Goal: Task Accomplishment & Management: Use online tool/utility

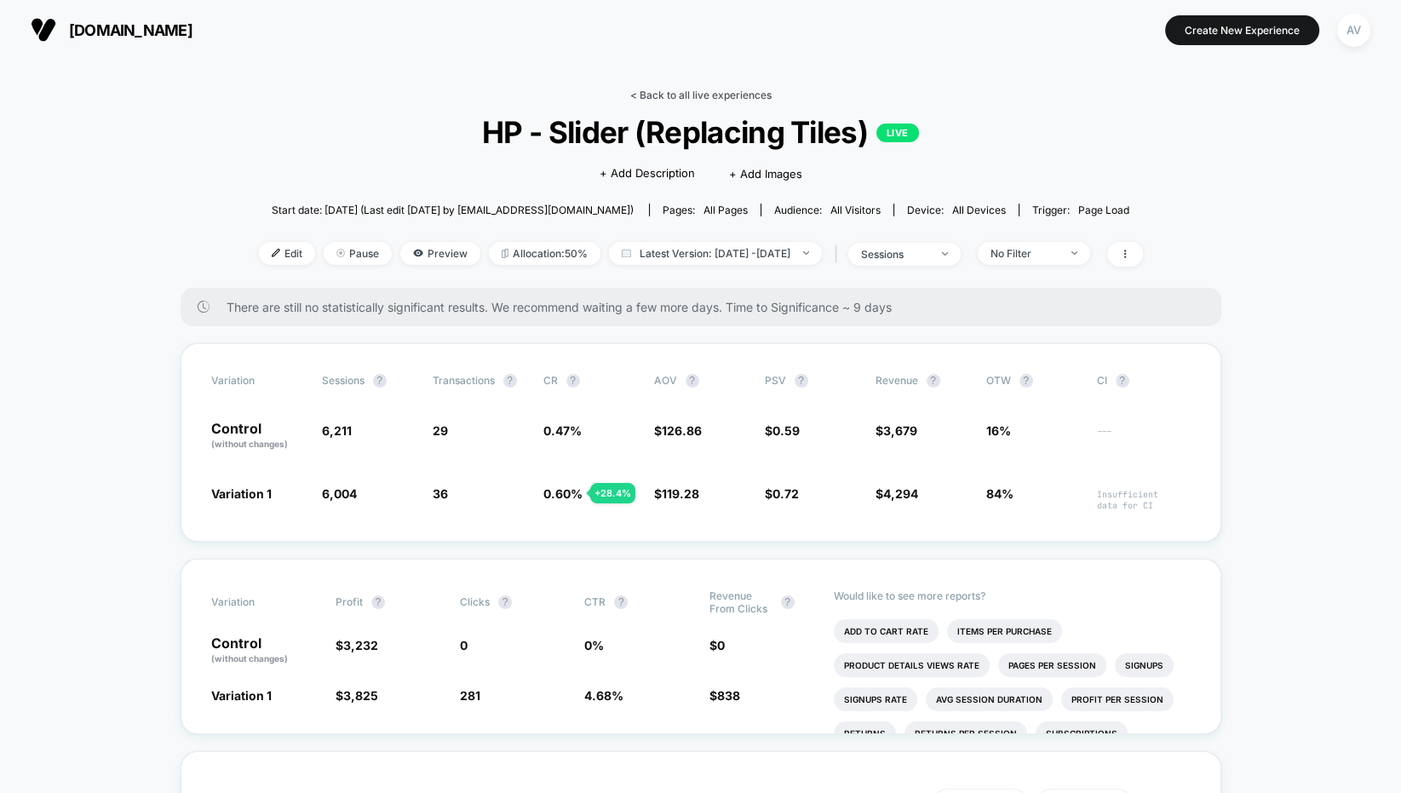
click at [685, 95] on link "< Back to all live experiences" at bounding box center [700, 95] width 141 height 13
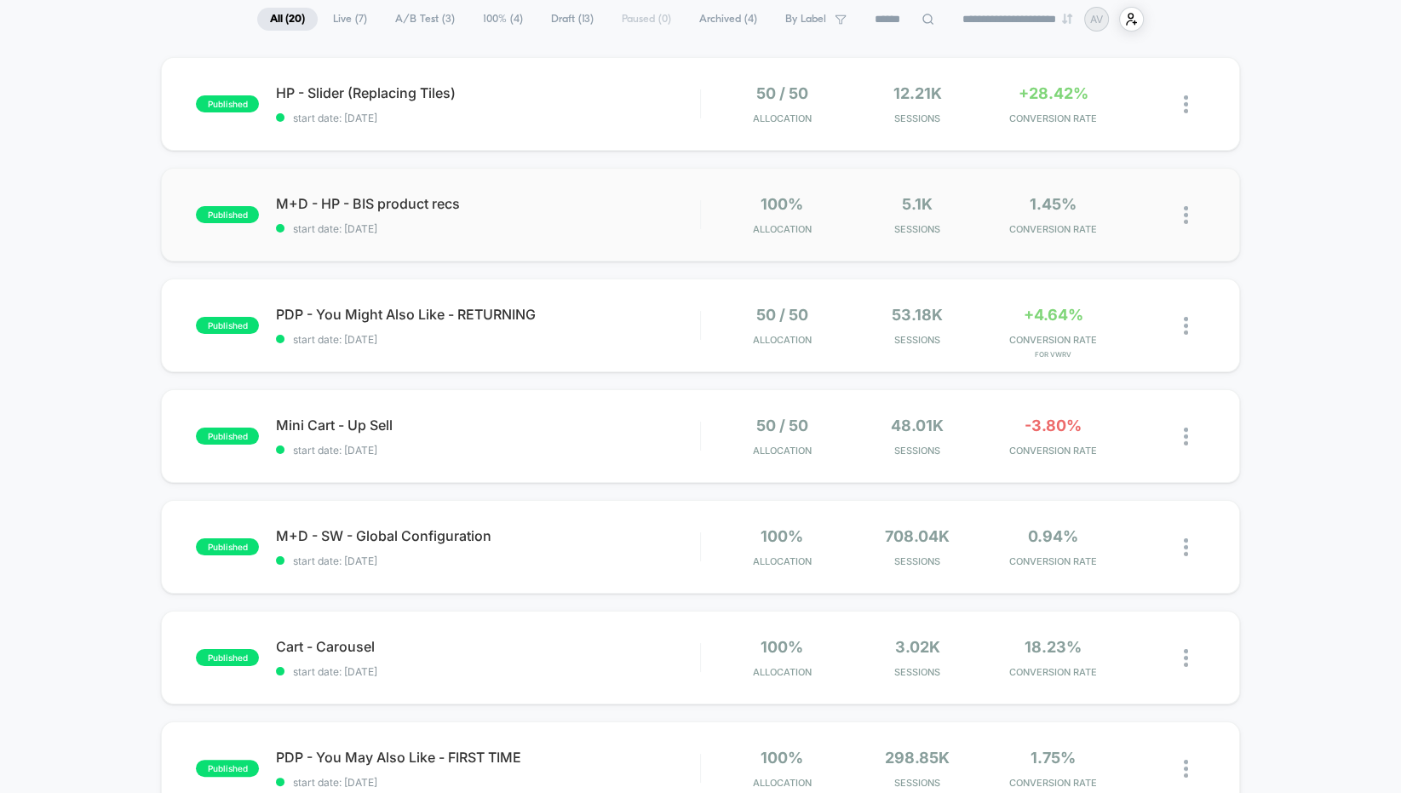
scroll to position [215, 0]
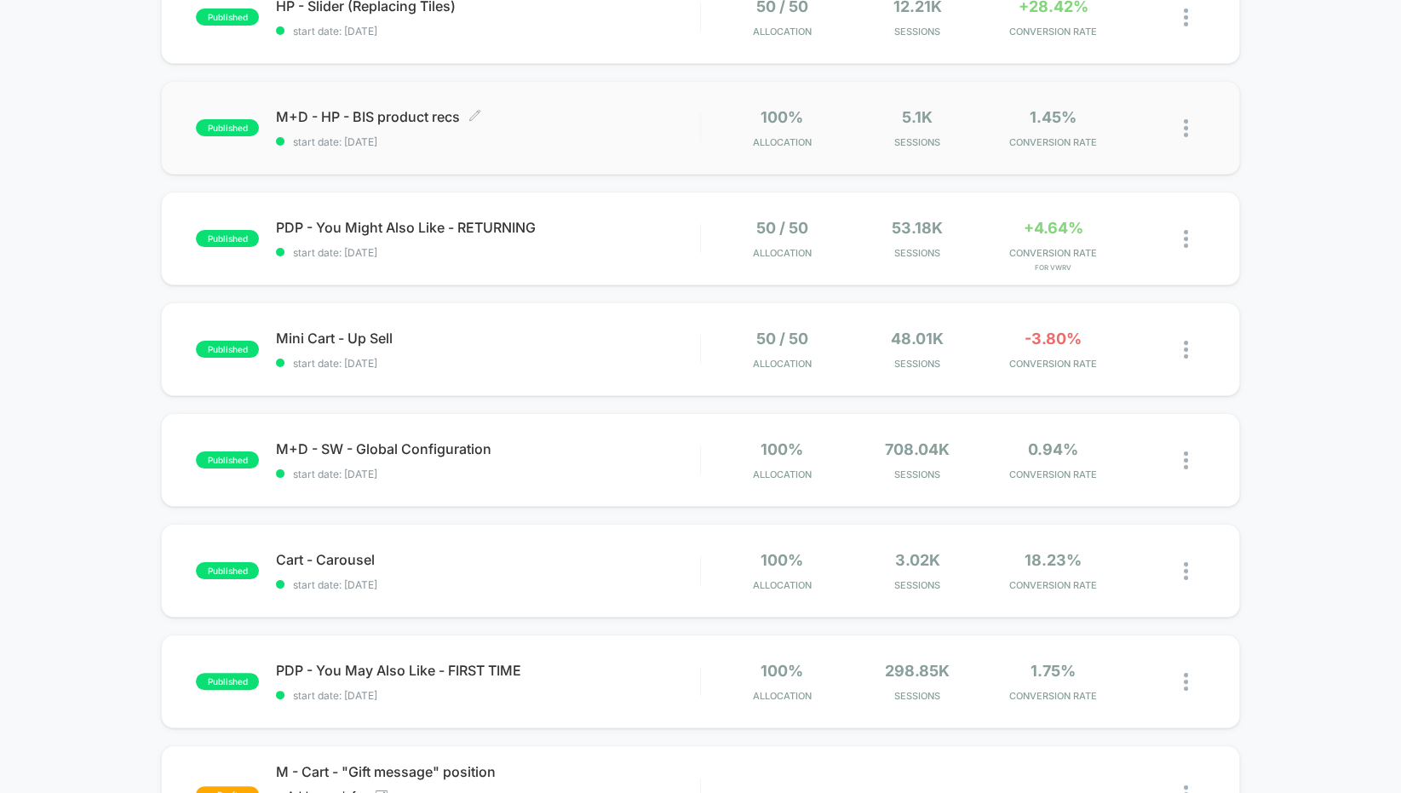
click at [572, 131] on div "M+D - HP - BIS product recs Click to edit experience details Click to edit expe…" at bounding box center [488, 128] width 424 height 40
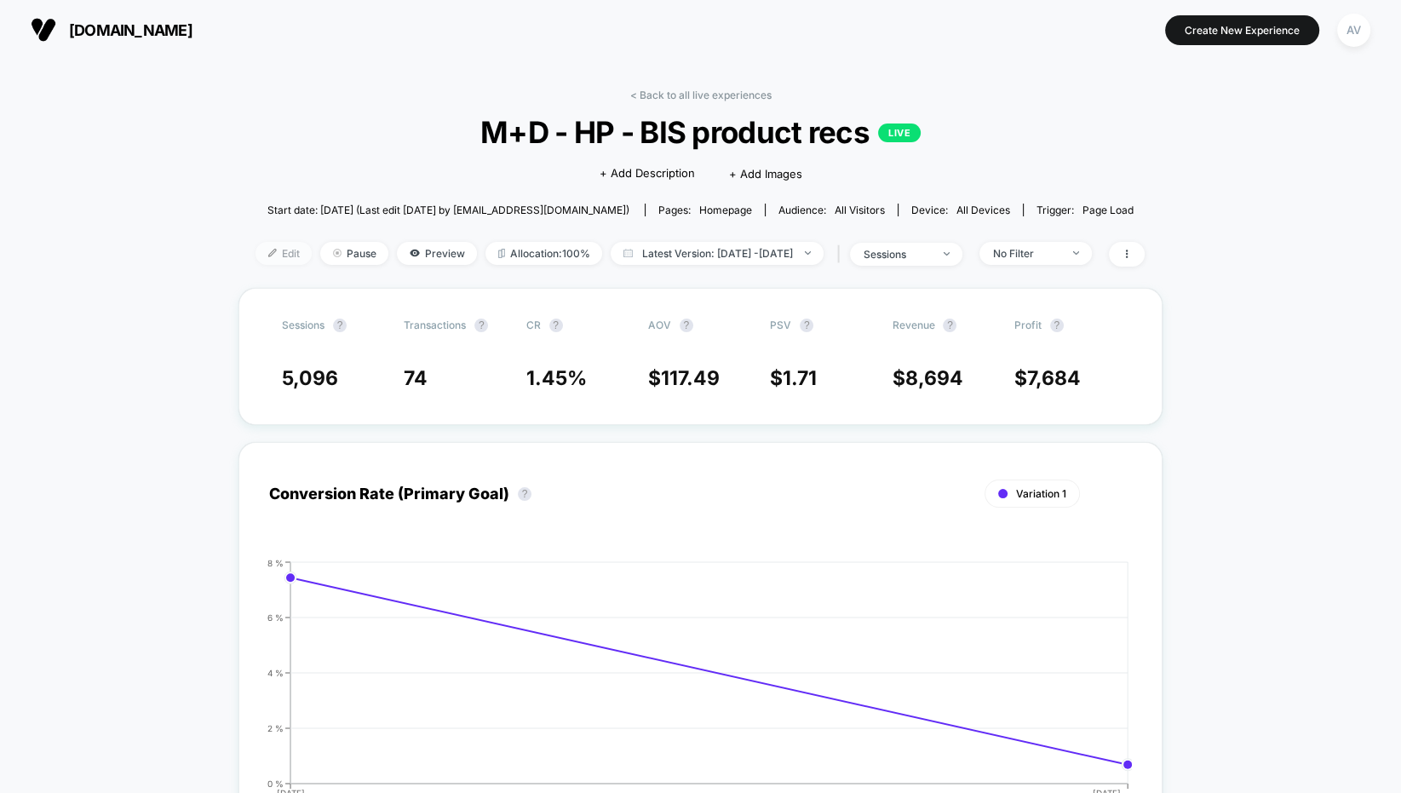
click at [261, 249] on span "Edit" at bounding box center [283, 253] width 56 height 23
